Goal: Task Accomplishment & Management: Manage account settings

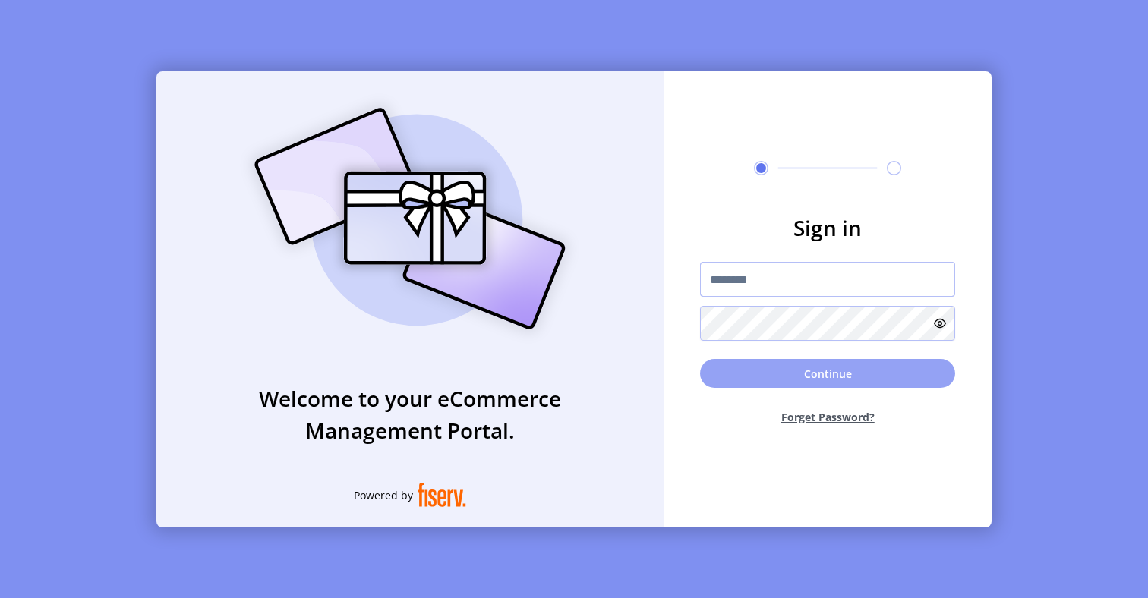
type input "**********"
click at [729, 382] on button "Continue" at bounding box center [827, 373] width 255 height 29
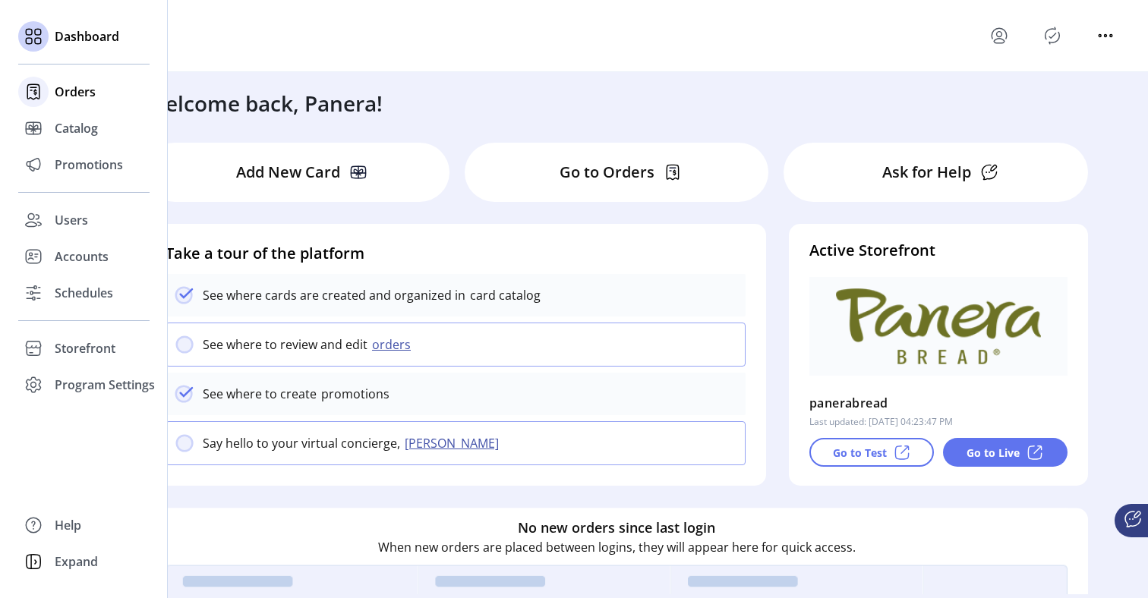
click at [58, 98] on span "Orders" at bounding box center [75, 92] width 41 height 18
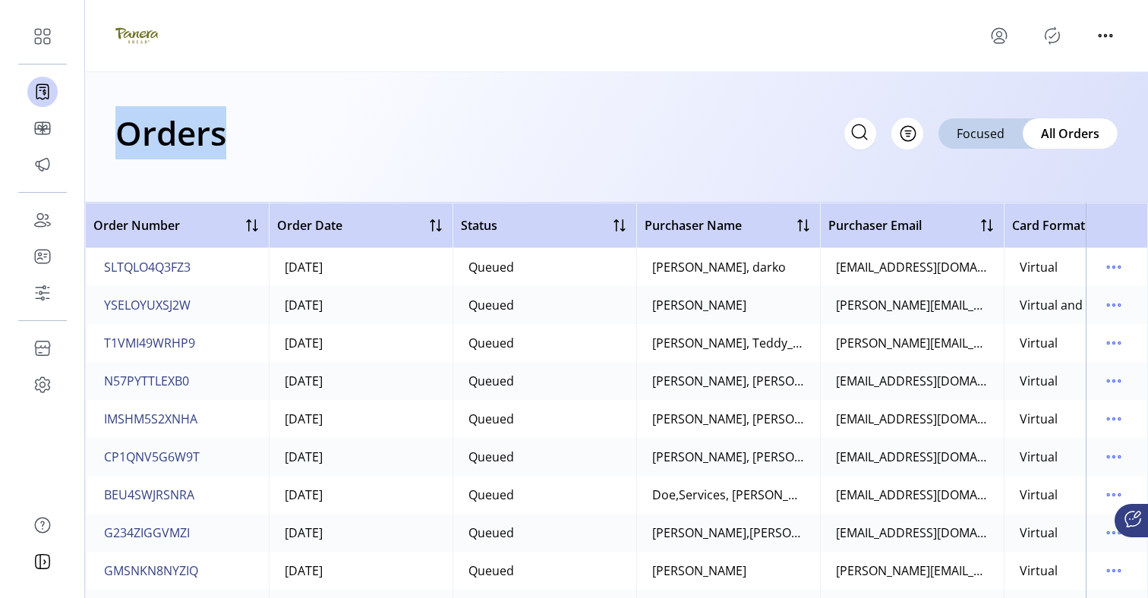
drag, startPoint x: 118, startPoint y: 135, endPoint x: 235, endPoint y: 140, distance: 117.0
click at [235, 140] on div "Orders Filter Focused All Orders" at bounding box center [616, 132] width 1002 height 53
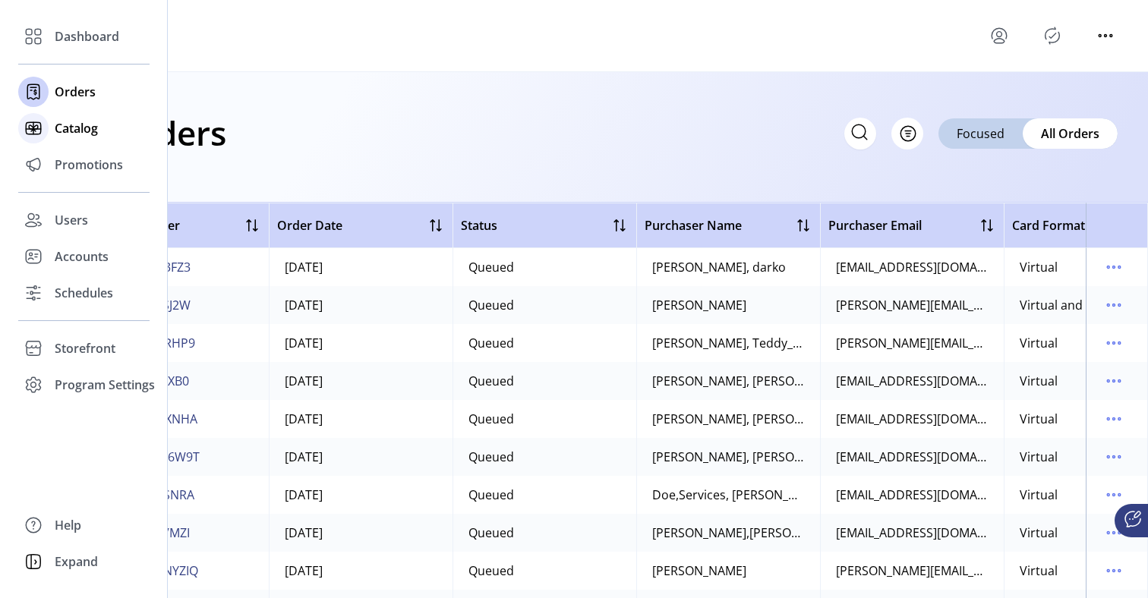
click at [59, 127] on span "Catalog" at bounding box center [76, 128] width 43 height 18
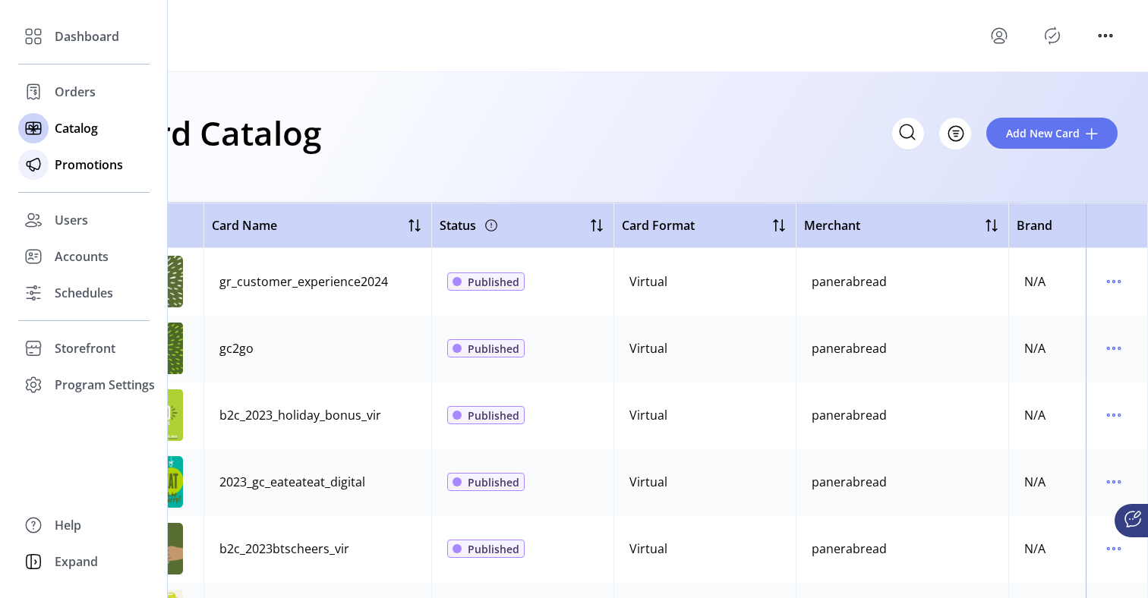
click at [63, 173] on span "Promotions" at bounding box center [89, 165] width 68 height 18
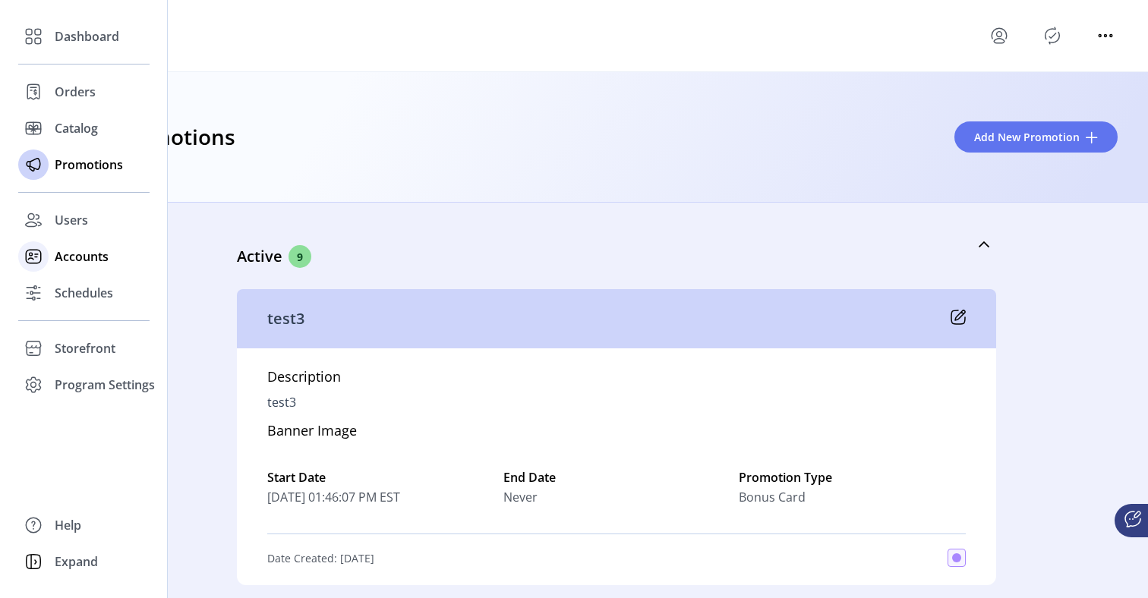
click at [64, 260] on span "Accounts" at bounding box center [82, 256] width 54 height 18
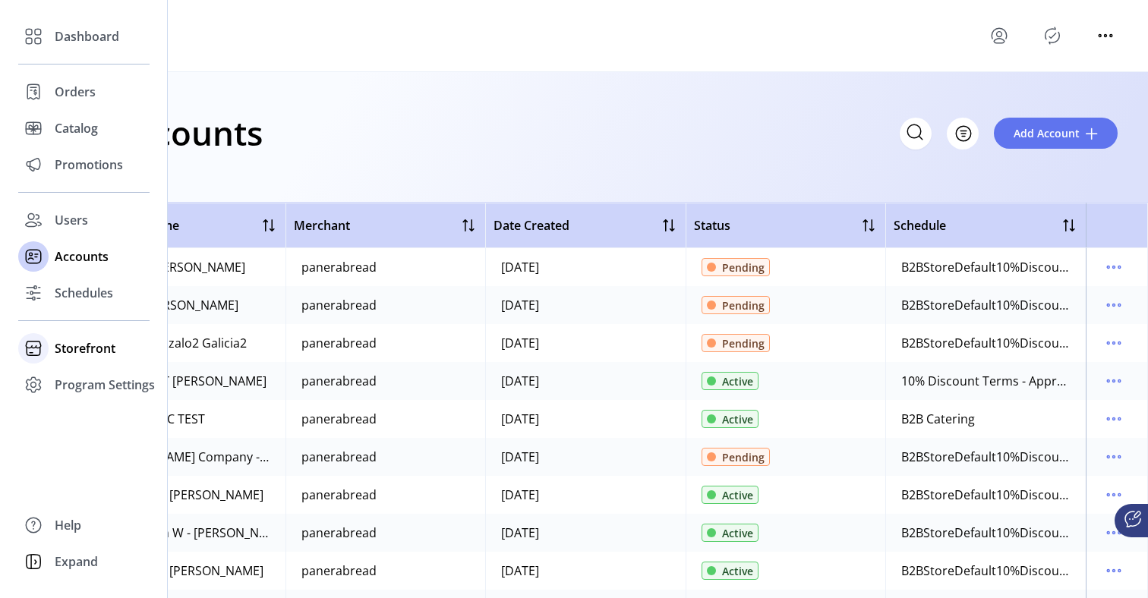
click at [55, 353] on span "Storefront" at bounding box center [85, 348] width 61 height 18
click at [84, 377] on span "Configuration" at bounding box center [95, 379] width 80 height 18
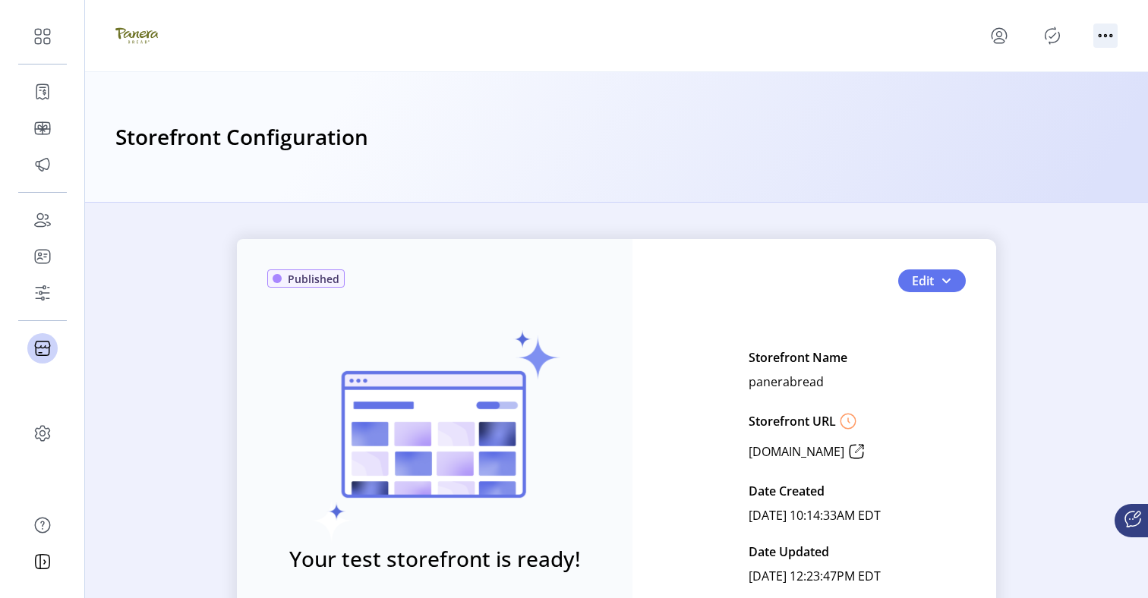
click at [471, 38] on icon "menu" at bounding box center [1105, 36] width 24 height 24
click at [471, 275] on div "Published Your test storefront is ready! View Test Storefront Edit Storefront N…" at bounding box center [616, 466] width 759 height 455
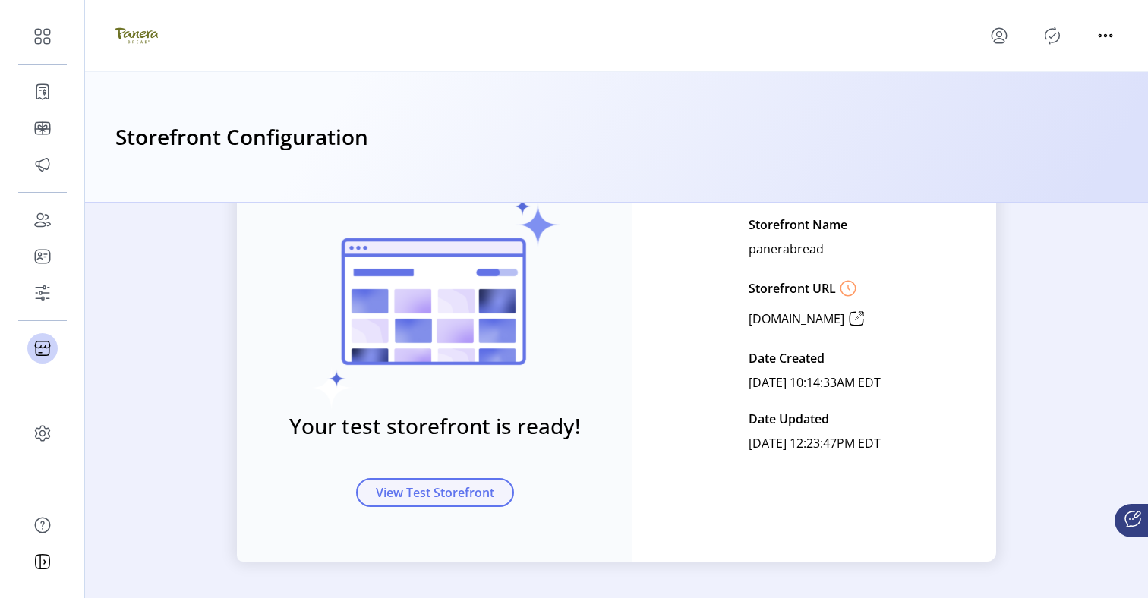
click at [446, 496] on span "View Test Storefront" at bounding box center [435, 493] width 118 height 18
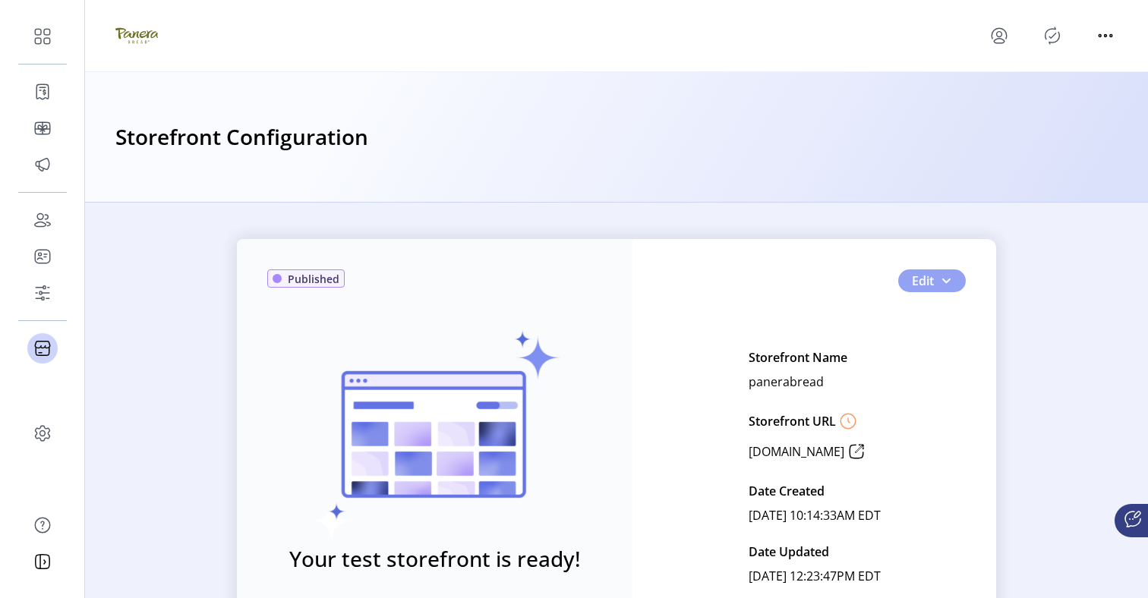
click at [471, 279] on span "Edit" at bounding box center [923, 281] width 22 height 18
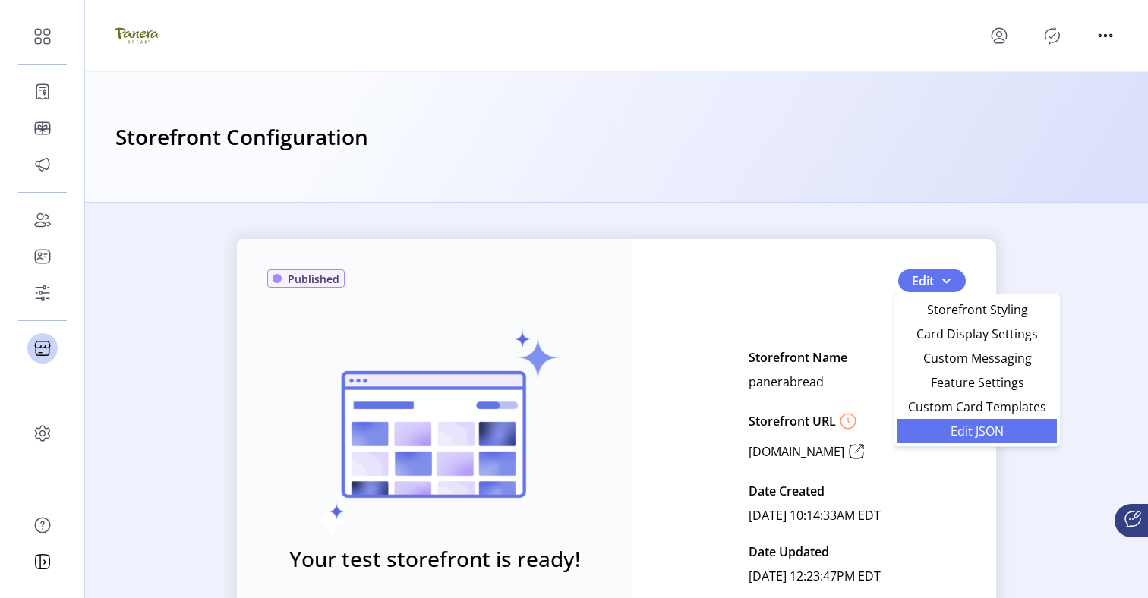
click at [471, 436] on span "Edit JSON" at bounding box center [976, 431] width 141 height 12
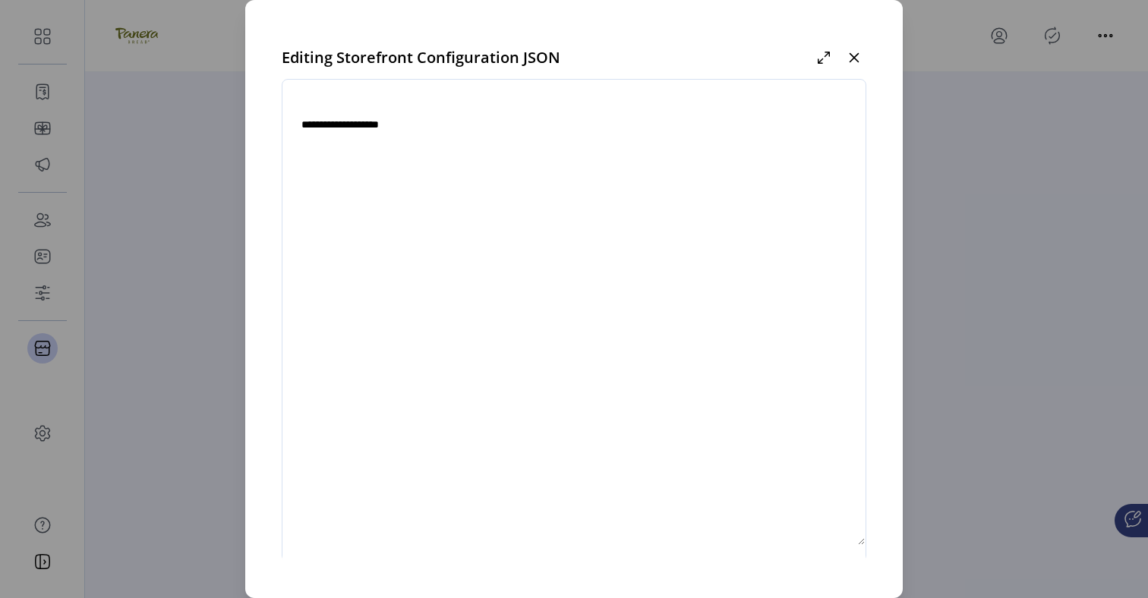
type textarea "**********"
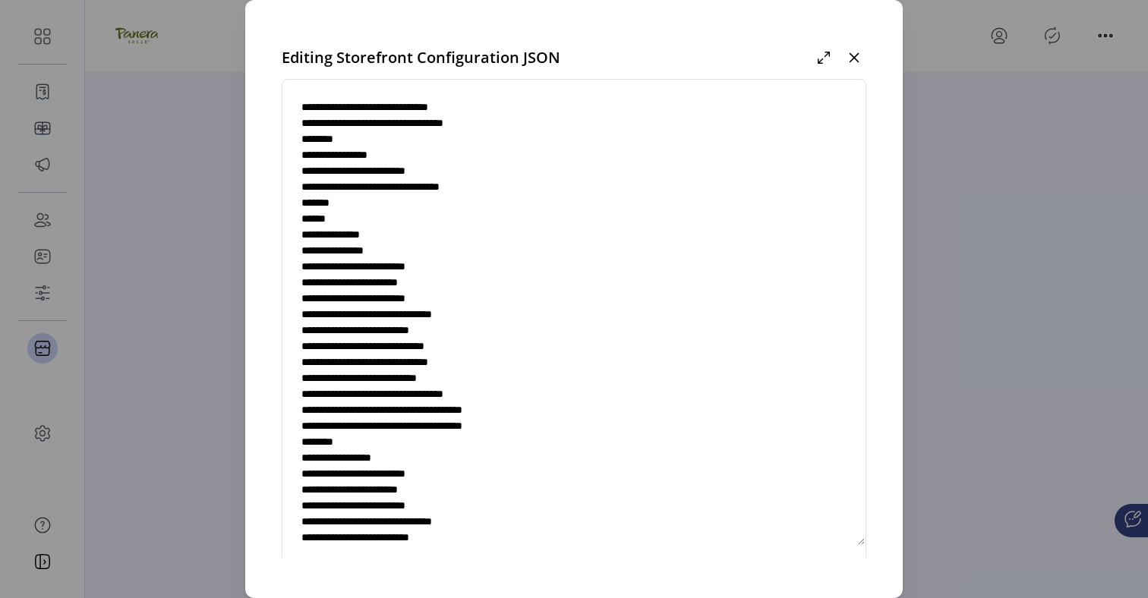
scroll to position [1329, 0]
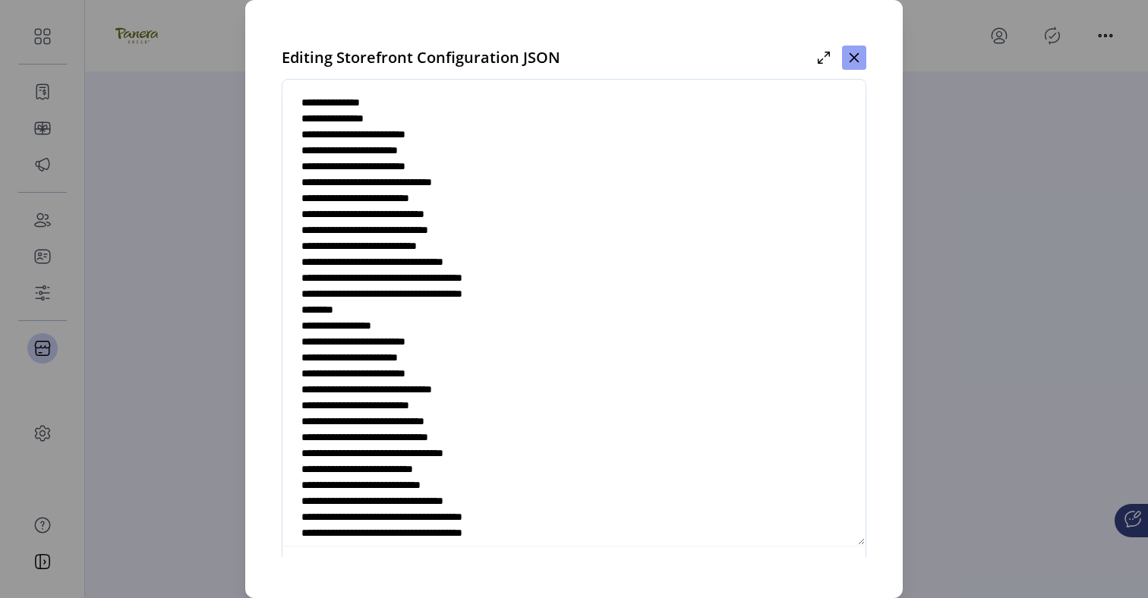
click at [471, 58] on icon "button" at bounding box center [854, 58] width 12 height 12
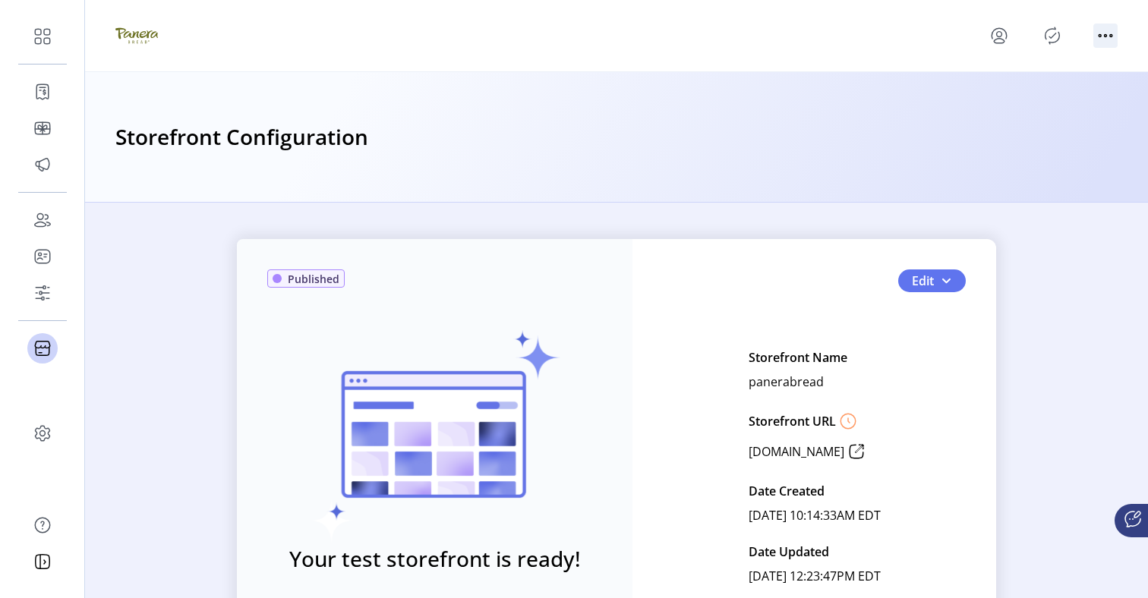
click at [471, 32] on icon "menu" at bounding box center [1105, 36] width 24 height 24
click at [471, 329] on div "Published Your test storefront is ready! View Test Storefront Edit Storefront N…" at bounding box center [616, 466] width 1063 height 455
click at [471, 282] on span "Edit" at bounding box center [923, 281] width 22 height 18
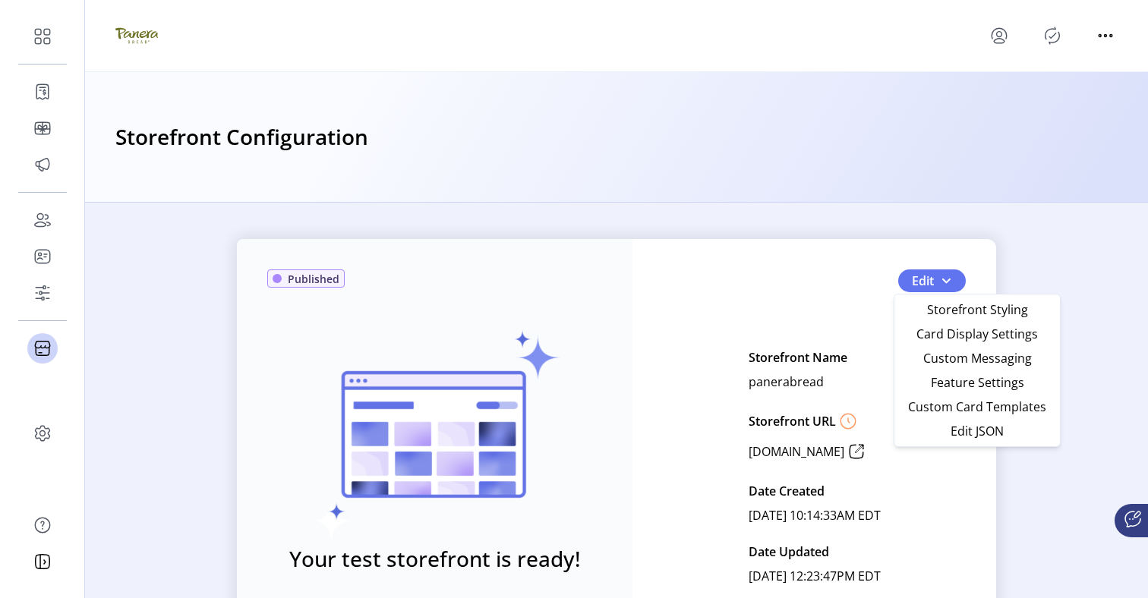
click at [471, 342] on div "Published Your test storefront is ready! View Test Storefront Edit Storefront N…" at bounding box center [616, 466] width 759 height 455
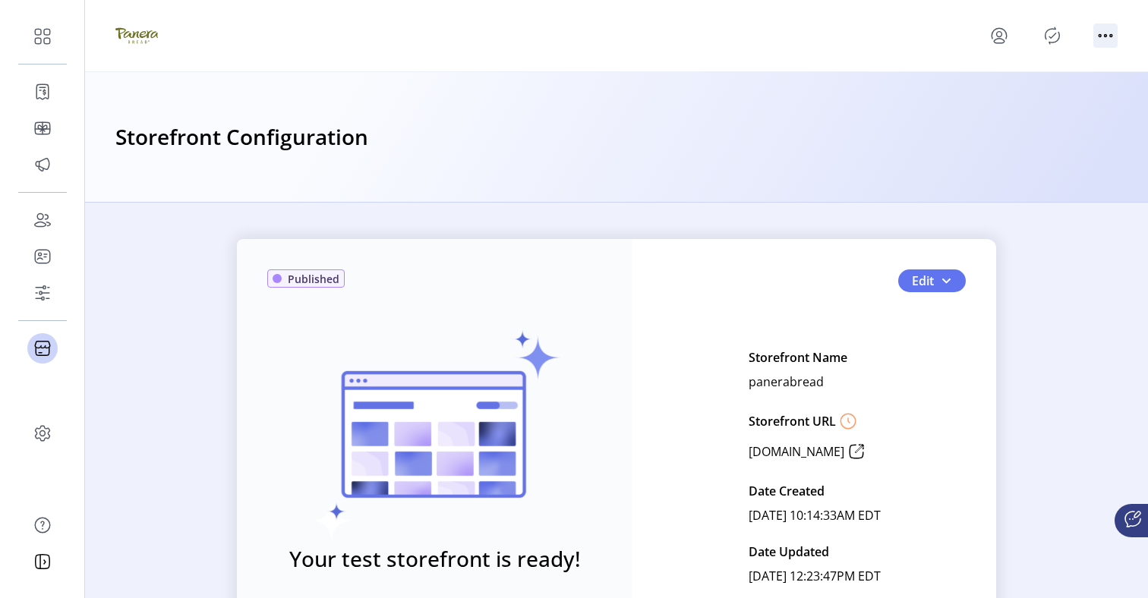
click at [471, 38] on icon "menu" at bounding box center [1105, 36] width 24 height 24
click at [471, 37] on icon "Publisher Panel" at bounding box center [1052, 36] width 24 height 24
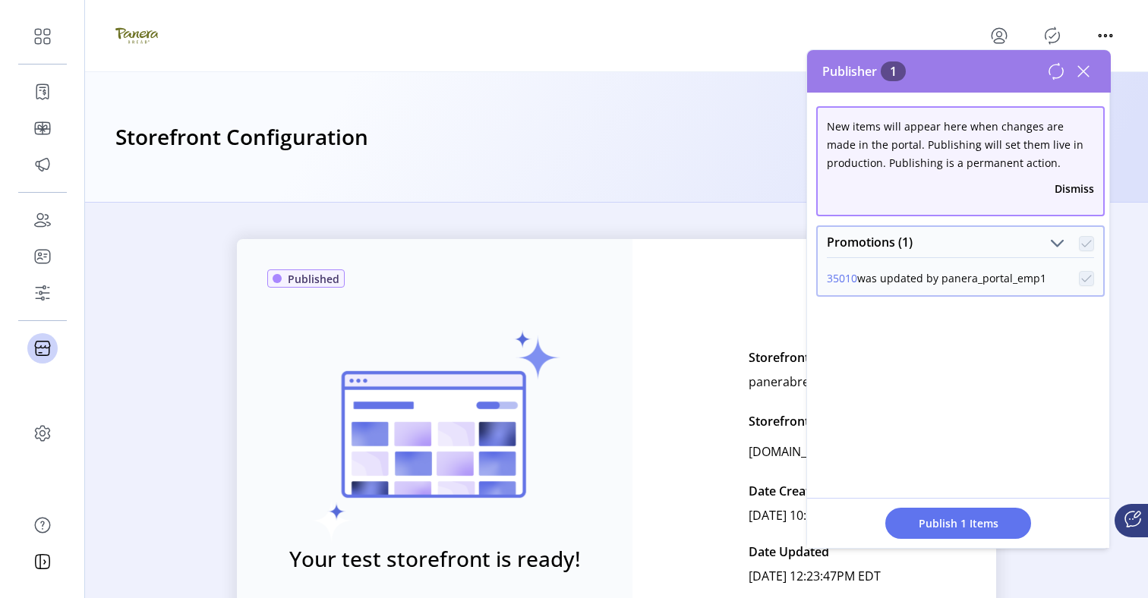
click at [471, 297] on div "Published Your test storefront is ready! View Test Storefront Edit Storefront N…" at bounding box center [616, 466] width 759 height 455
click at [471, 67] on icon at bounding box center [1083, 71] width 24 height 24
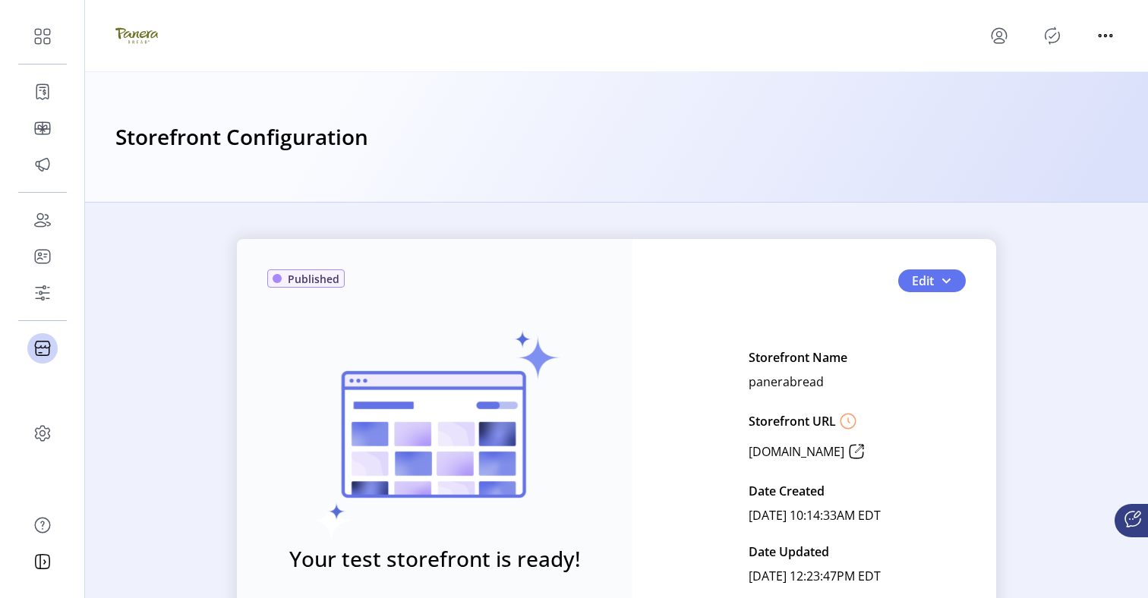
click at [471, 30] on div at bounding box center [616, 36] width 1063 height 72
click at [471, 37] on icon "menu" at bounding box center [1105, 36] width 24 height 24
click at [471, 304] on div "Published Your test storefront is ready! View Test Storefront Edit Storefront N…" at bounding box center [616, 466] width 759 height 455
click at [471, 287] on button "Edit" at bounding box center [932, 280] width 68 height 23
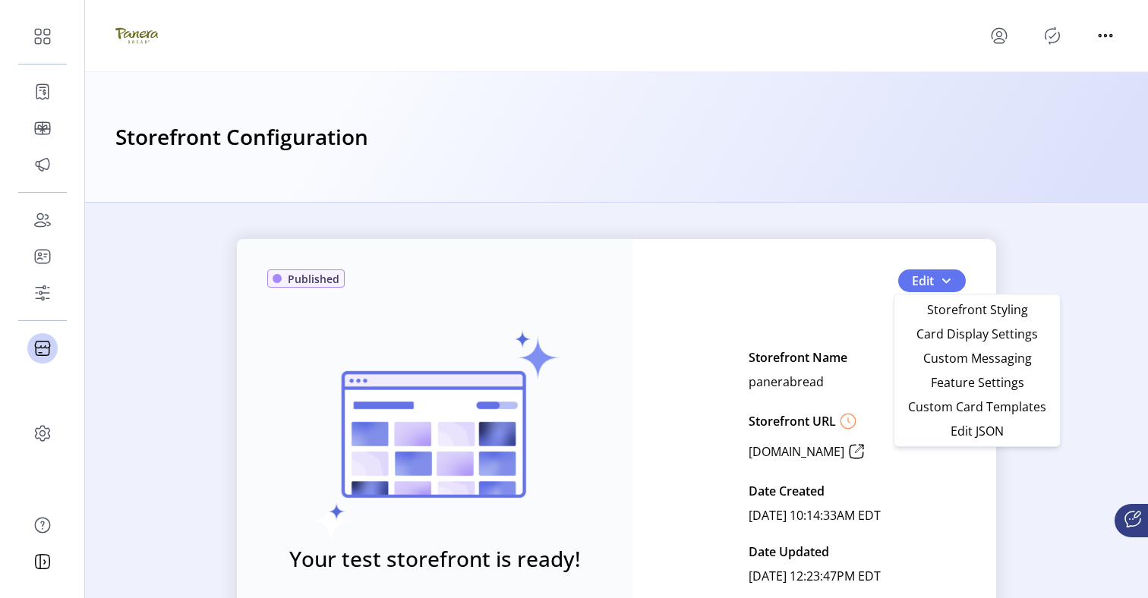
click at [471, 256] on div "Published Your test storefront is ready! View Test Storefront Edit Storefront N…" at bounding box center [616, 466] width 759 height 455
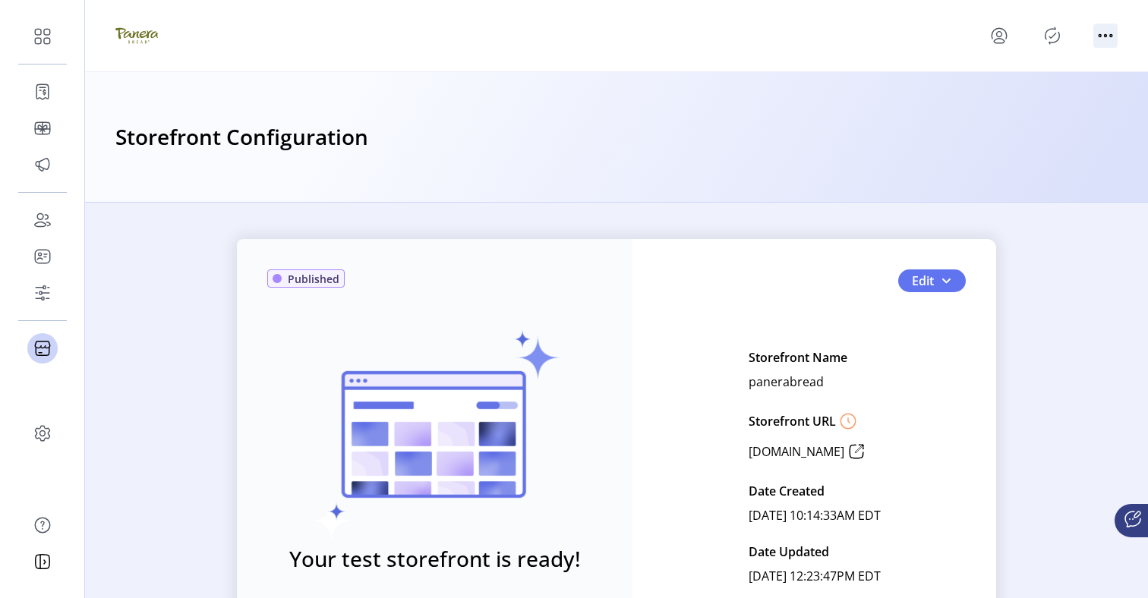
click at [471, 39] on icon "menu" at bounding box center [1105, 36] width 24 height 24
click at [471, 43] on icon "menu" at bounding box center [999, 41] width 11 height 5
click at [471, 41] on icon "Publisher Panel" at bounding box center [1052, 36] width 24 height 24
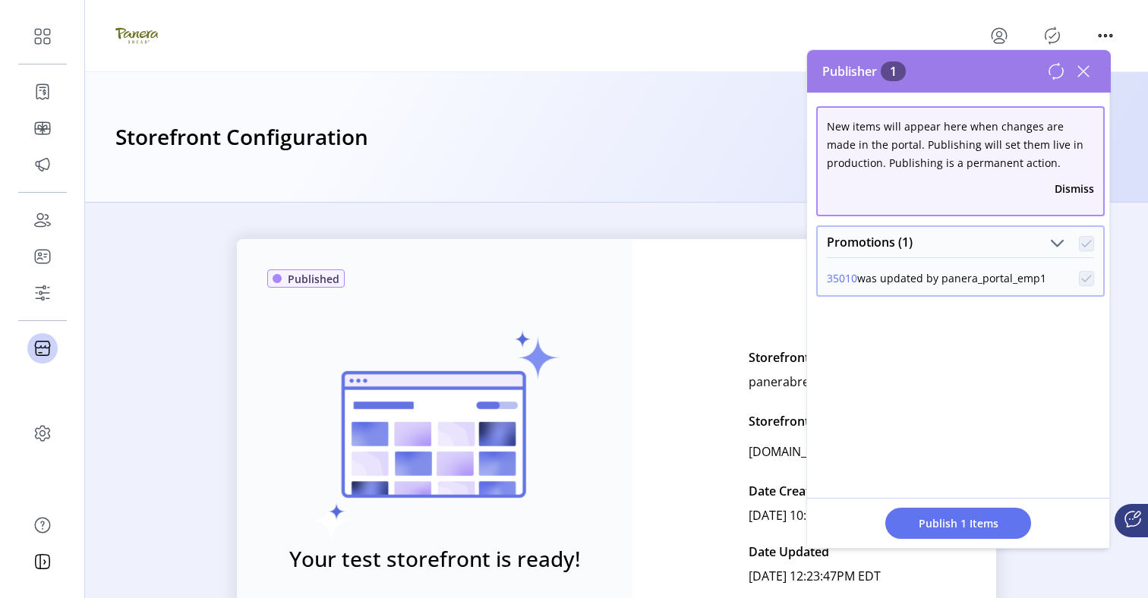
click at [471, 238] on div "Published Your test storefront is ready! View Test Storefront Edit Storefront N…" at bounding box center [616, 401] width 1063 height 396
click at [471, 75] on icon at bounding box center [1083, 71] width 11 height 11
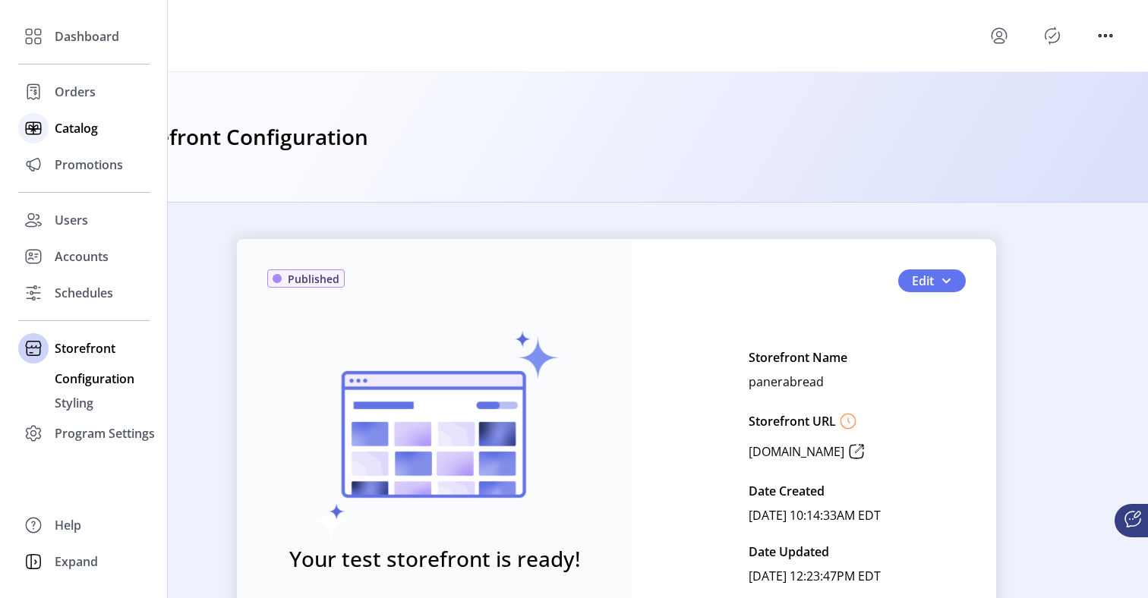
click at [68, 125] on span "Catalog" at bounding box center [76, 128] width 43 height 18
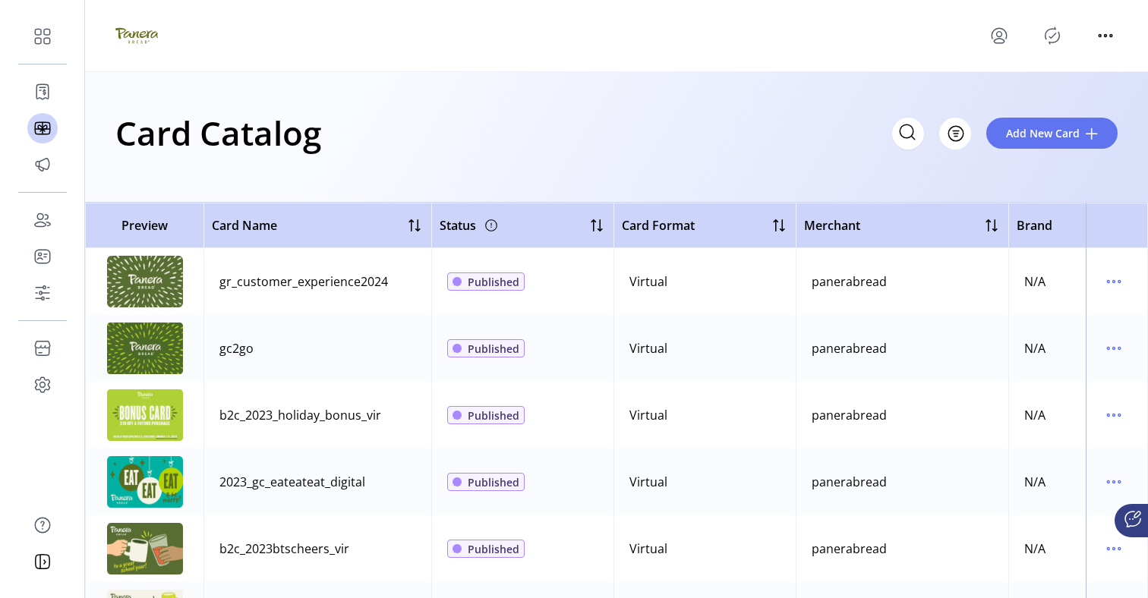
click at [345, 278] on div "gr_customer_experience2024" at bounding box center [303, 282] width 169 height 18
click at [471, 146] on button "Add New Card" at bounding box center [1051, 133] width 131 height 31
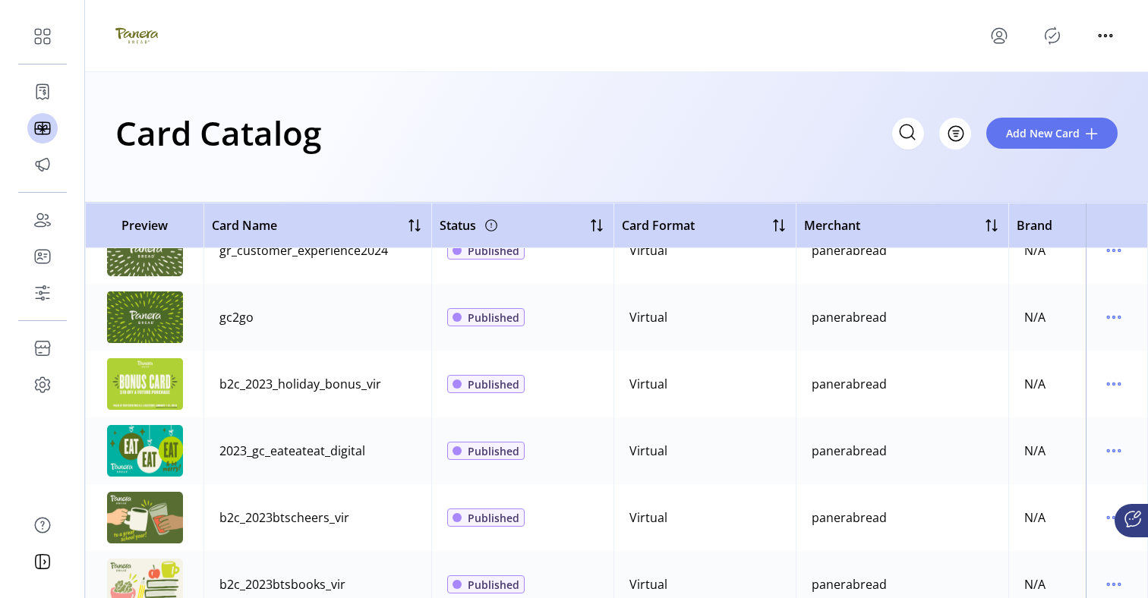
scroll to position [33, 0]
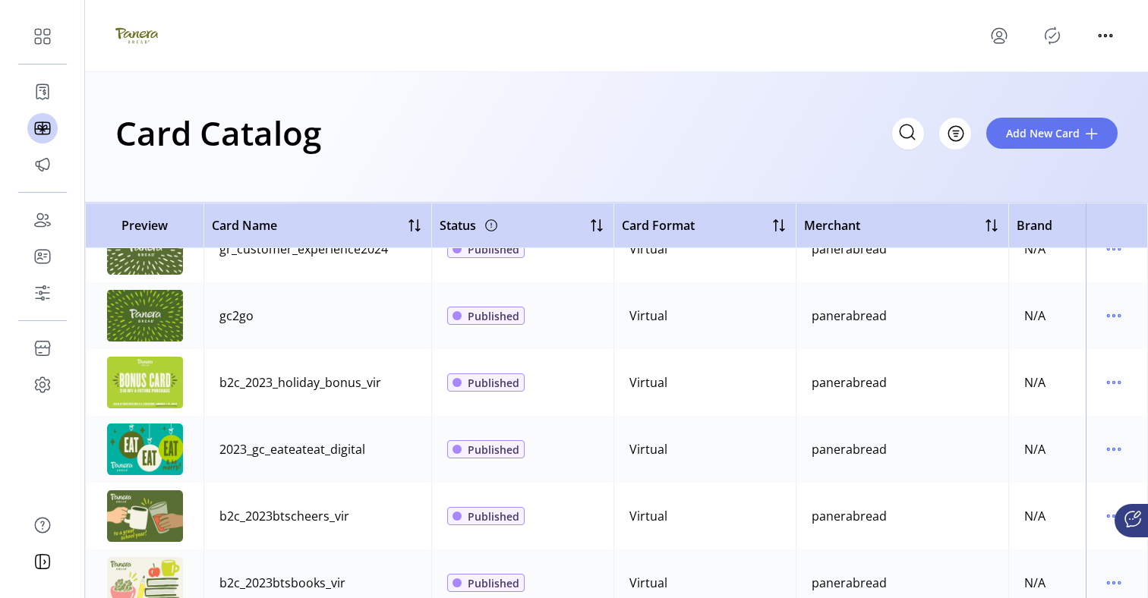
click at [471, 46] on div at bounding box center [1052, 36] width 131 height 24
click at [471, 43] on p-button at bounding box center [1105, 38] width 24 height 17
click at [471, 39] on icon "Publisher Panel" at bounding box center [1052, 36] width 24 height 24
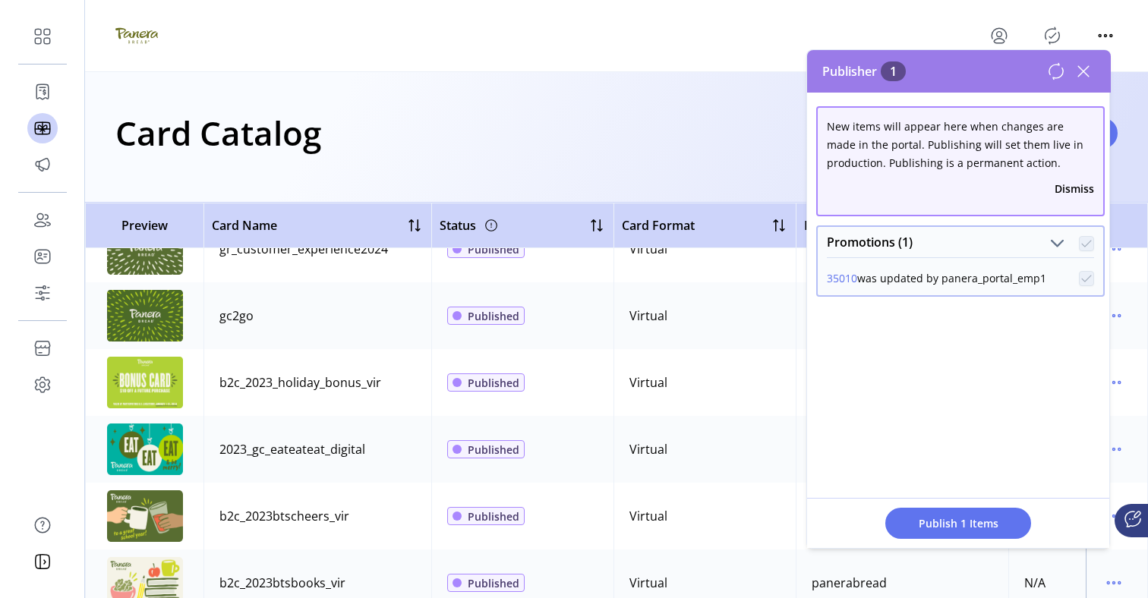
click at [471, 71] on icon at bounding box center [1083, 71] width 11 height 11
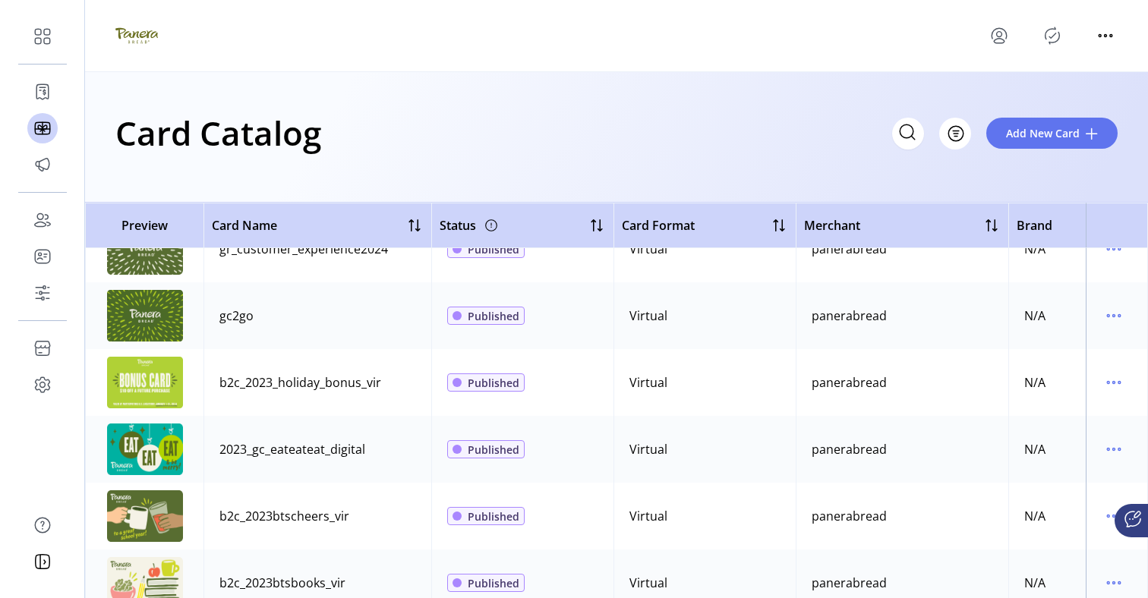
click at [471, 24] on p-button at bounding box center [999, 36] width 24 height 24
click at [471, 45] on p-button at bounding box center [999, 36] width 24 height 24
click at [471, 33] on icon "menu" at bounding box center [999, 36] width 24 height 24
click at [471, 33] on icon "menu" at bounding box center [1105, 36] width 24 height 24
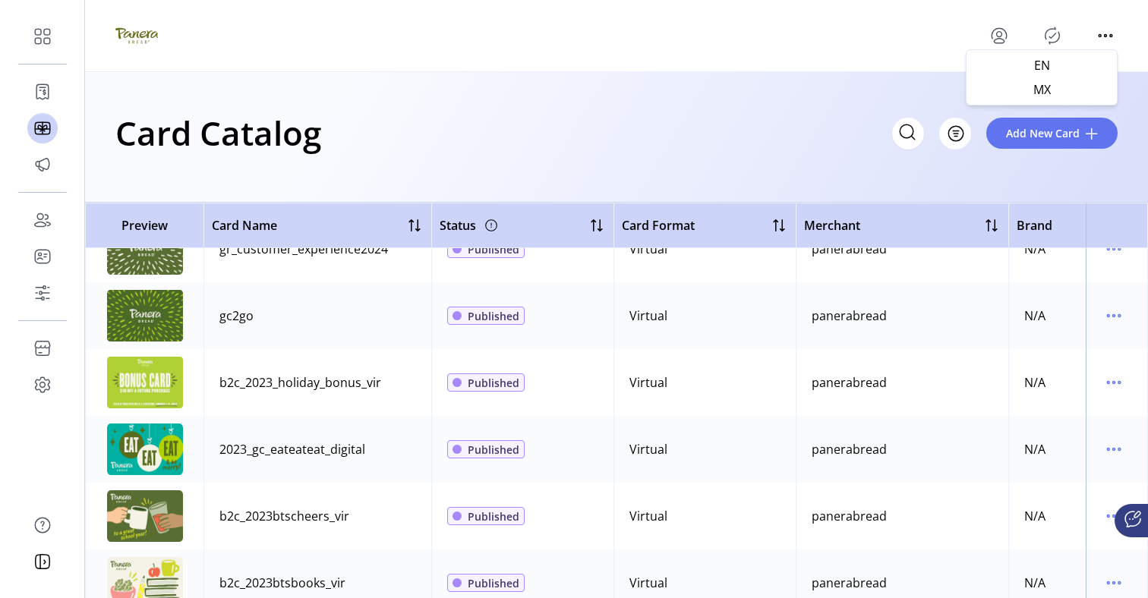
click at [471, 118] on div "Card Catalog Filter Add New Card" at bounding box center [616, 132] width 1002 height 53
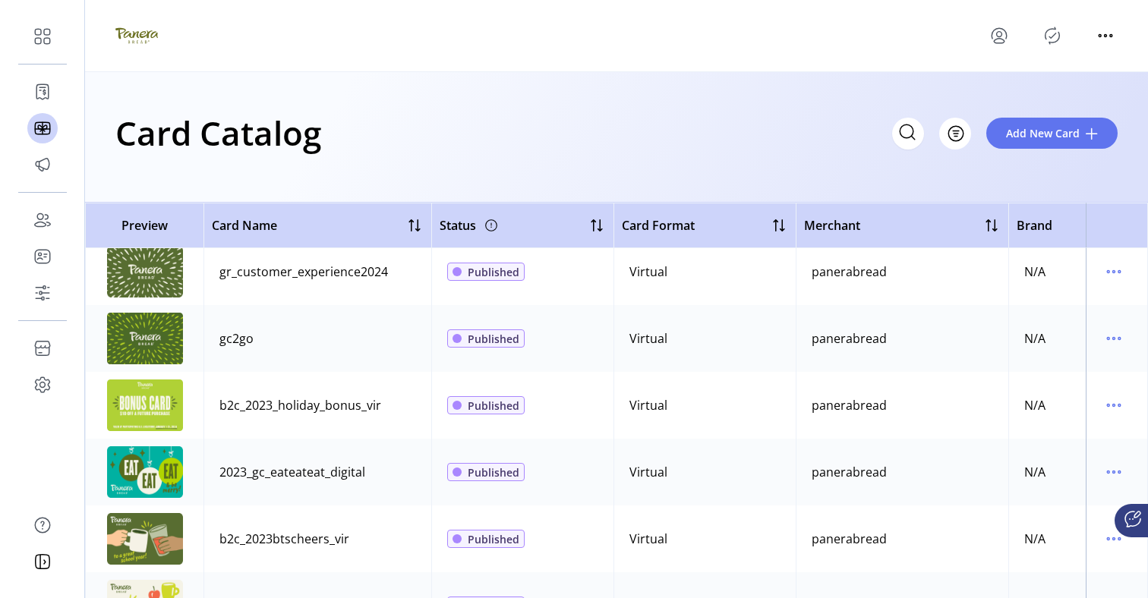
scroll to position [0, 0]
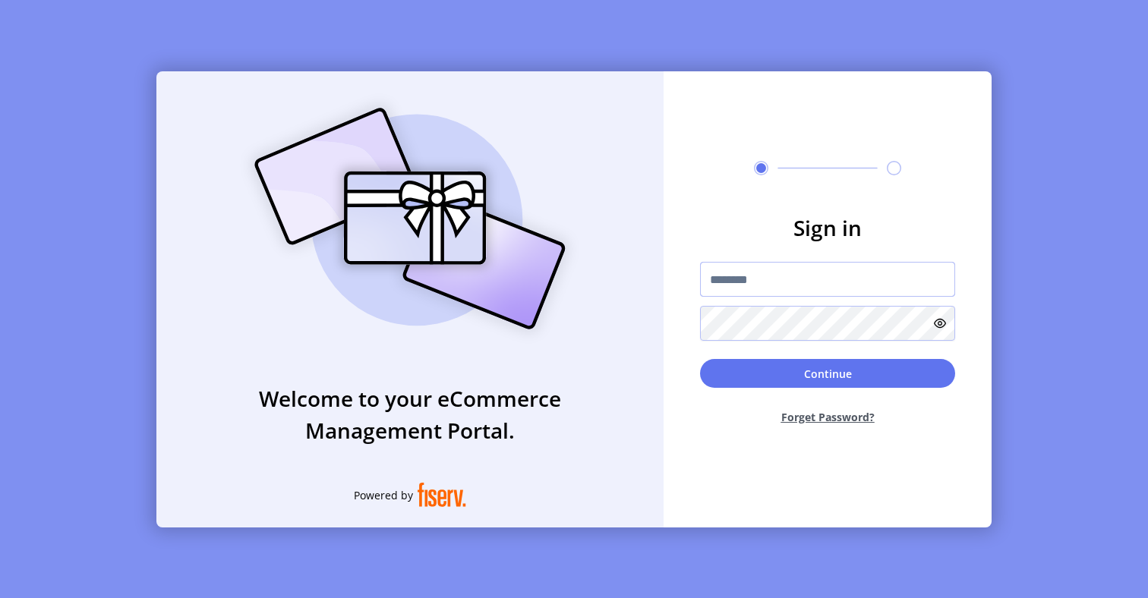
click at [782, 293] on input "text" at bounding box center [827, 279] width 255 height 35
type input "**********"
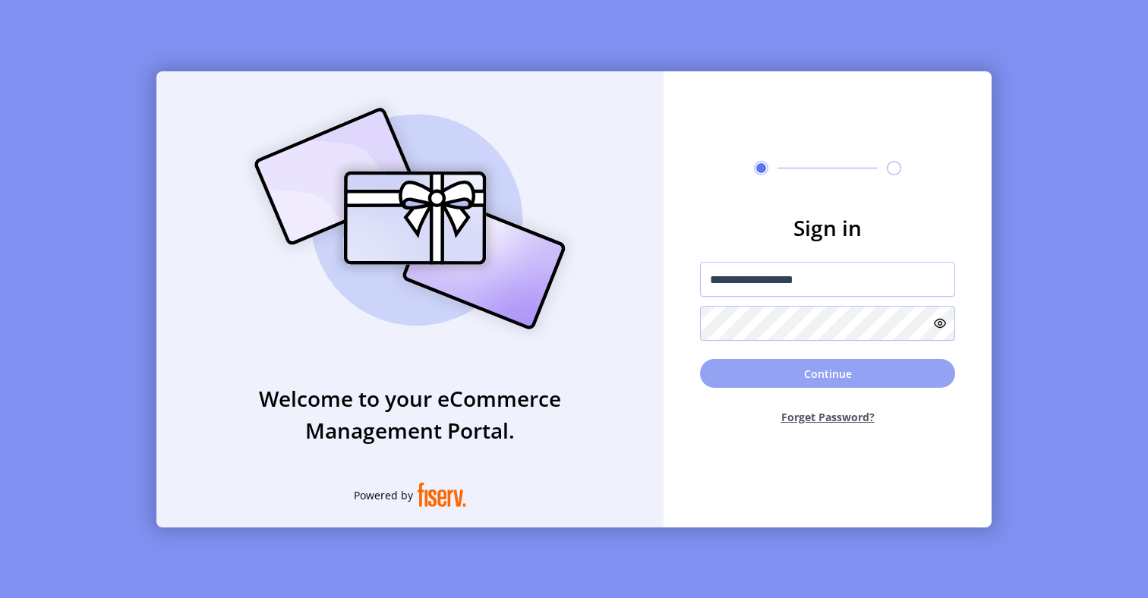
click at [774, 367] on button "Continue" at bounding box center [827, 373] width 255 height 29
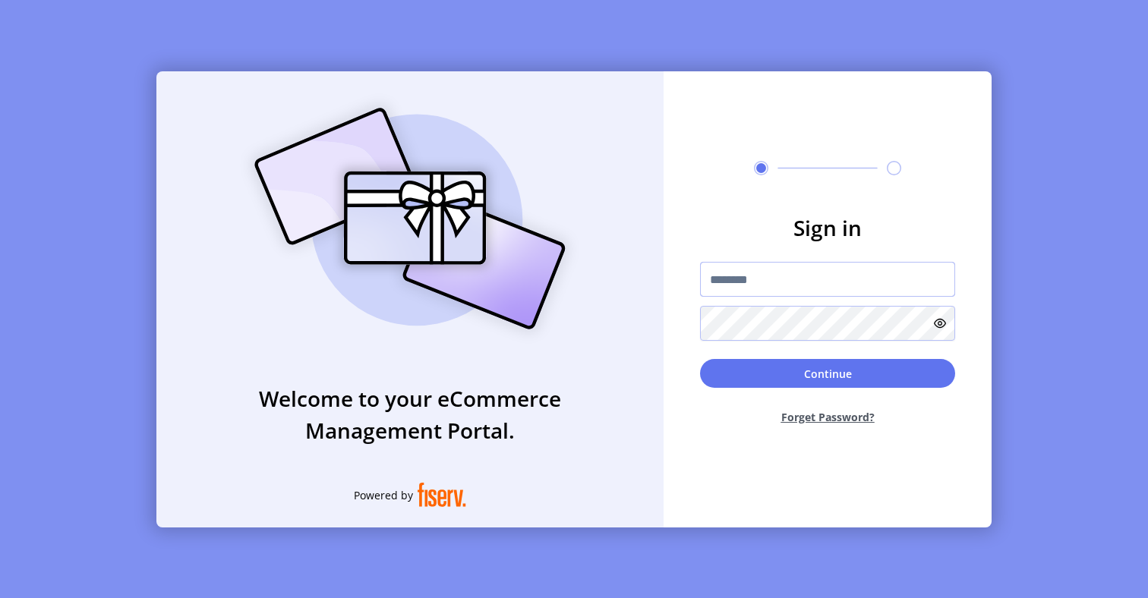
type input "**********"
click at [657, 61] on div "**********" at bounding box center [574, 299] width 1148 height 598
